Goal: Use online tool/utility: Utilize a website feature to perform a specific function

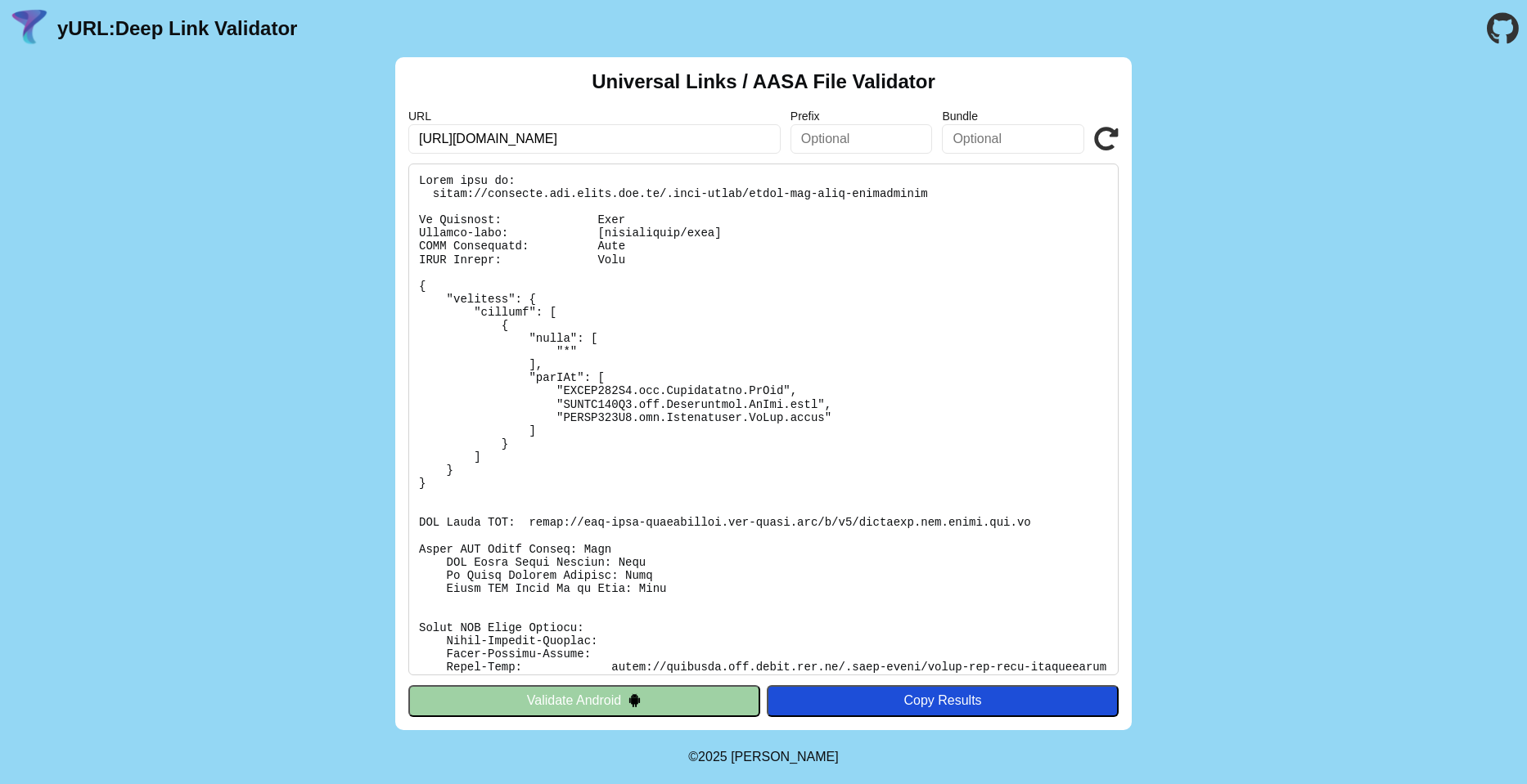
type input "[URL][DOMAIN_NAME]"
click button "Validate" at bounding box center [0, 0] width 0 height 0
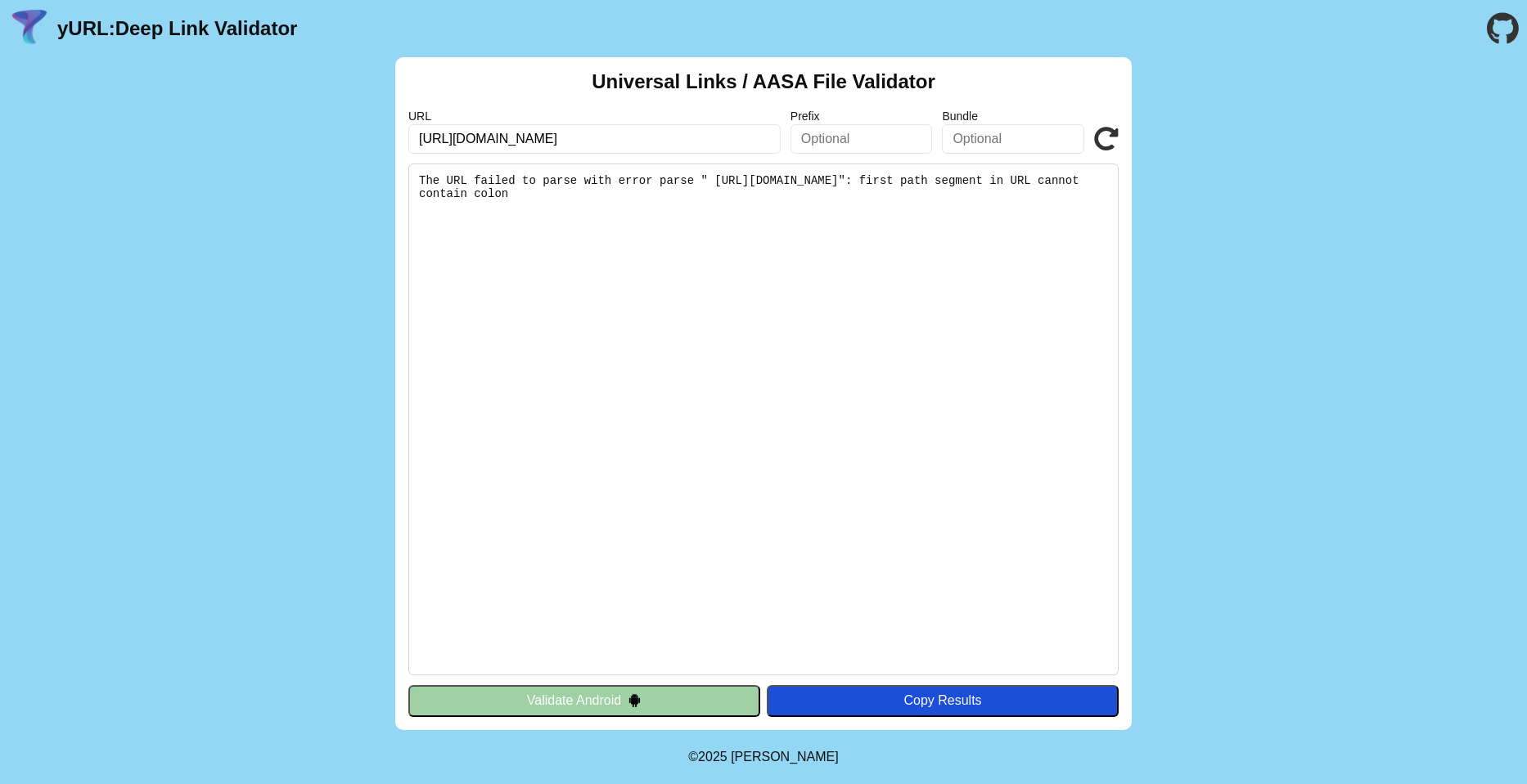
click at [437, 138] on input "https://goget-app-production.web.app" at bounding box center [595, 138] width 373 height 29
type input "https://goget-app-production.web.app"
click button "Validate" at bounding box center [0, 0] width 0 height 0
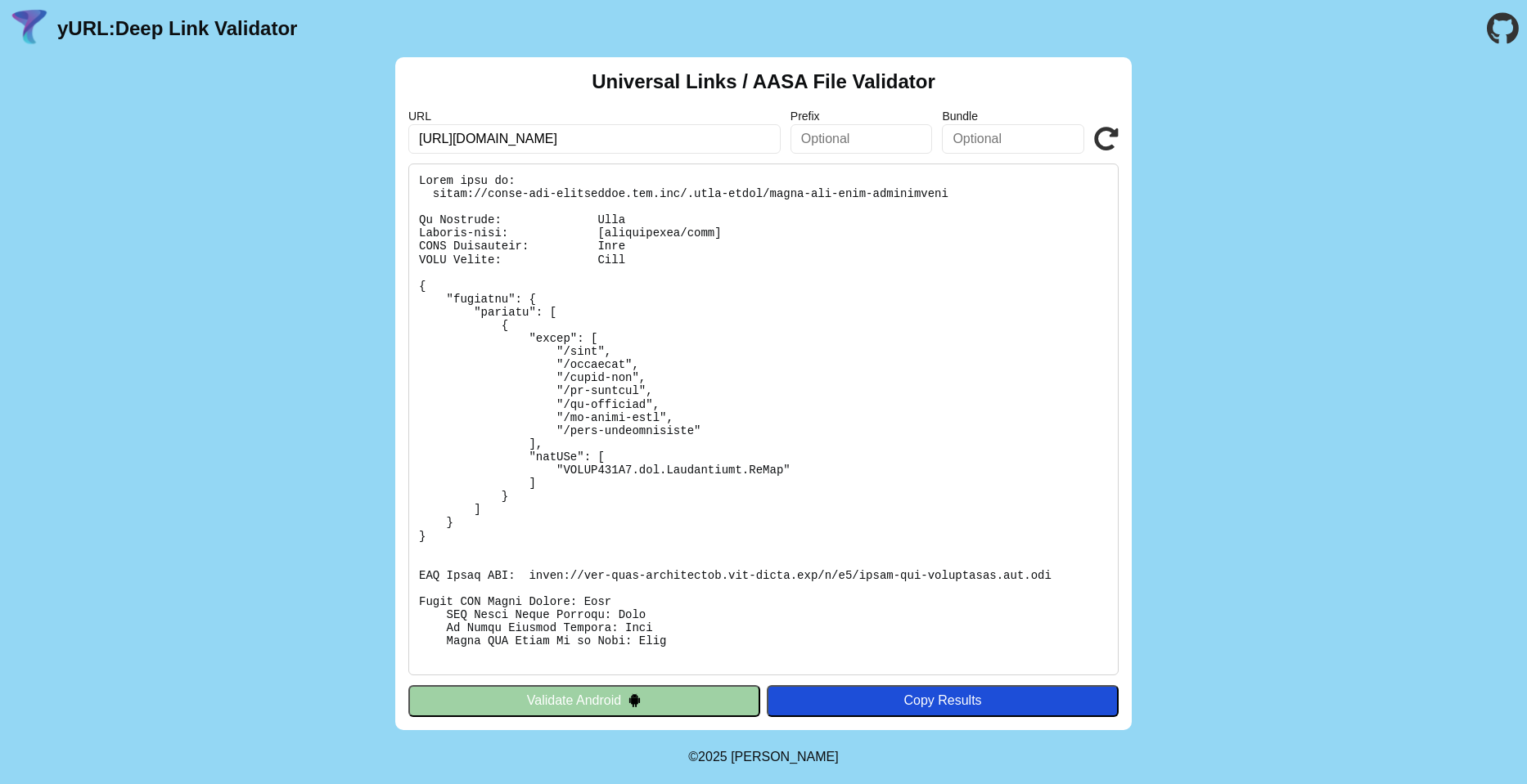
click at [589, 696] on button "Validate Android" at bounding box center [584, 701] width 352 height 31
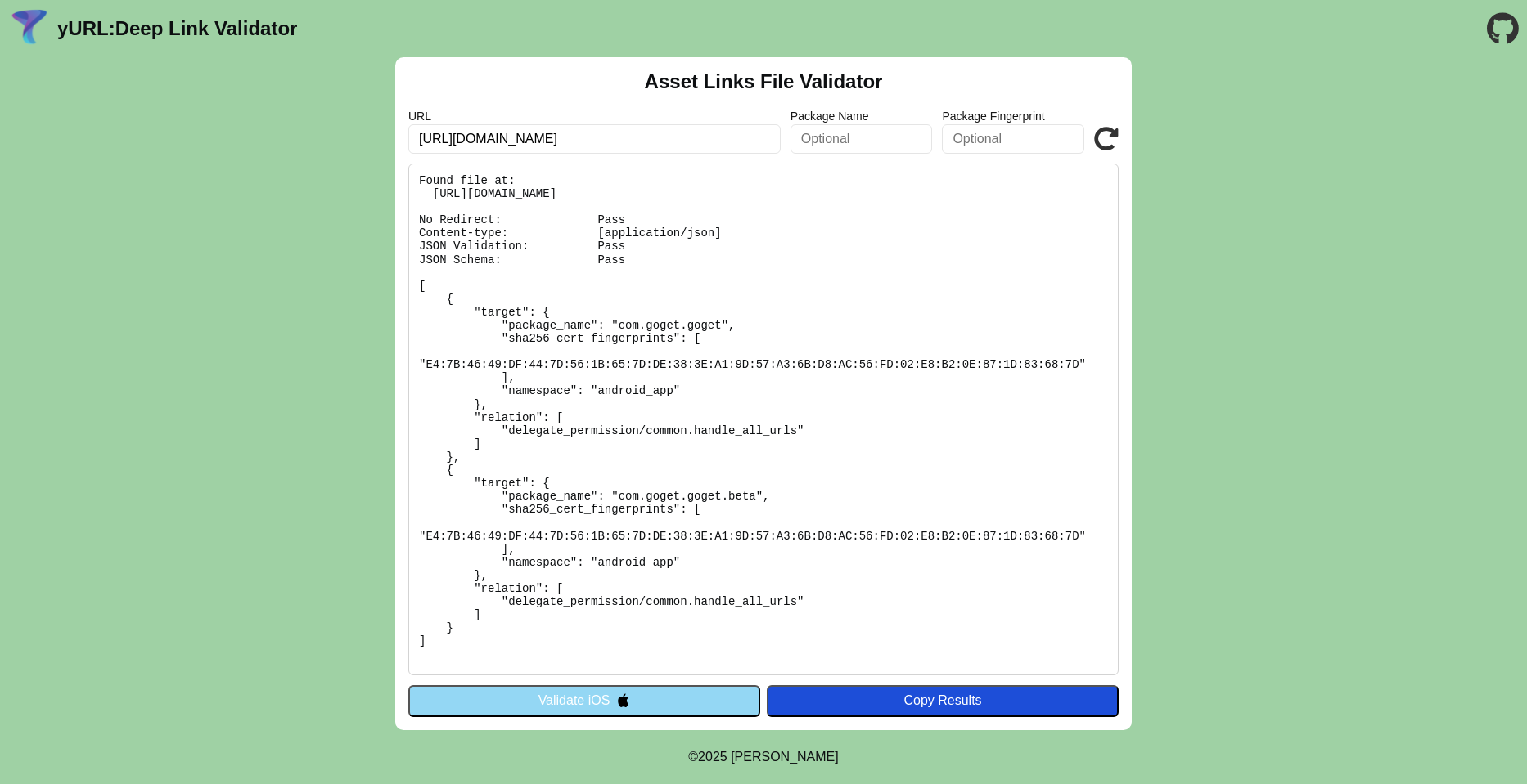
drag, startPoint x: 457, startPoint y: 142, endPoint x: 583, endPoint y: 140, distance: 126.0
click at [583, 140] on input "https://goget-app-production.web.app" at bounding box center [595, 138] width 373 height 29
click at [642, 142] on input "https://goget-app-production.web.app" at bounding box center [595, 138] width 373 height 29
type input "[URL][DOMAIN_NAME]"
click button "Validate" at bounding box center [0, 0] width 0 height 0
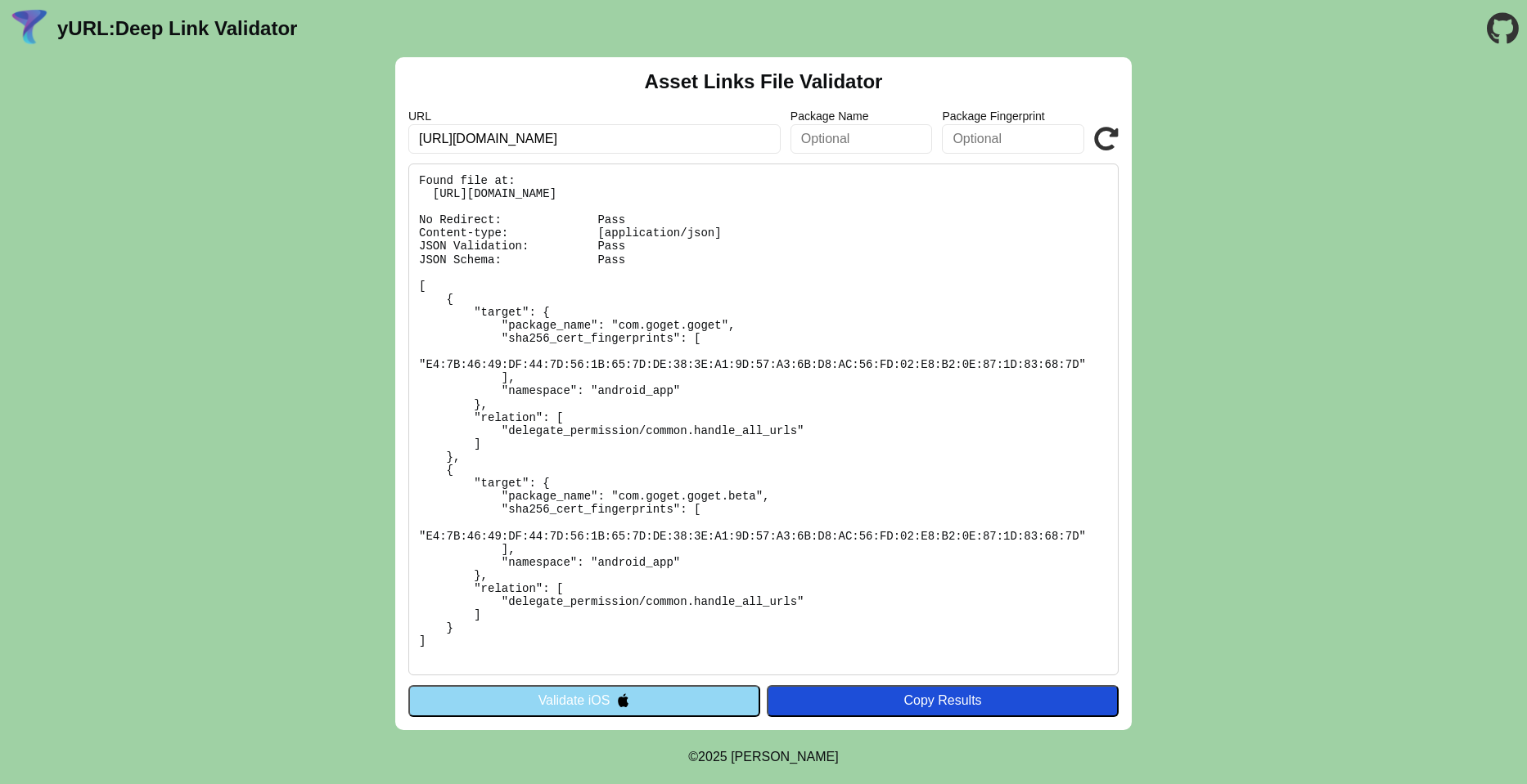
click at [601, 143] on input "[URL][DOMAIN_NAME]" at bounding box center [595, 138] width 373 height 29
click at [601, 143] on input "https://go.goget.com.au" at bounding box center [595, 138] width 373 height 29
click at [614, 692] on button "Validate iOS" at bounding box center [584, 701] width 352 height 31
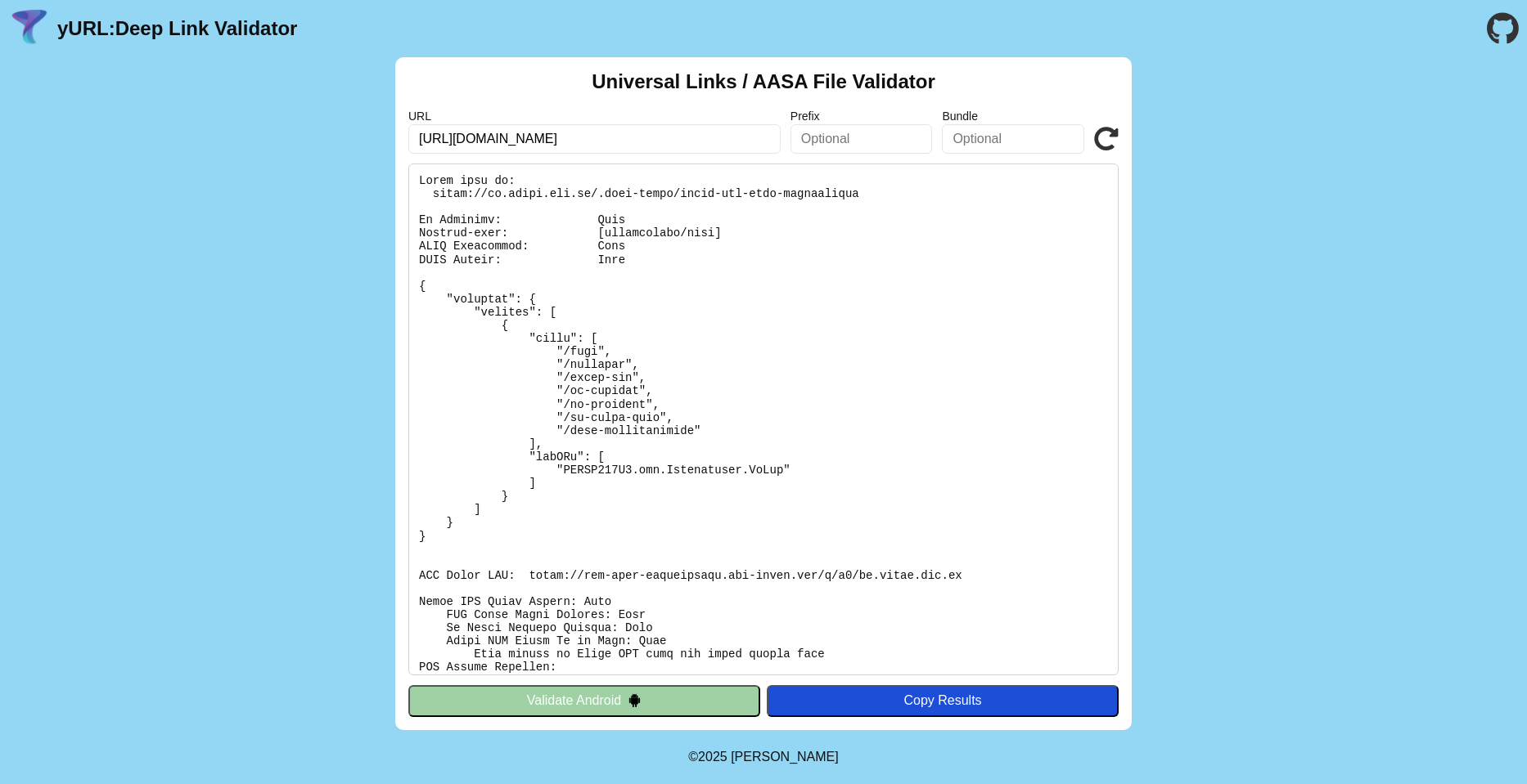
click at [571, 697] on button "Validate Android" at bounding box center [584, 701] width 352 height 31
